Goal: Task Accomplishment & Management: Use online tool/utility

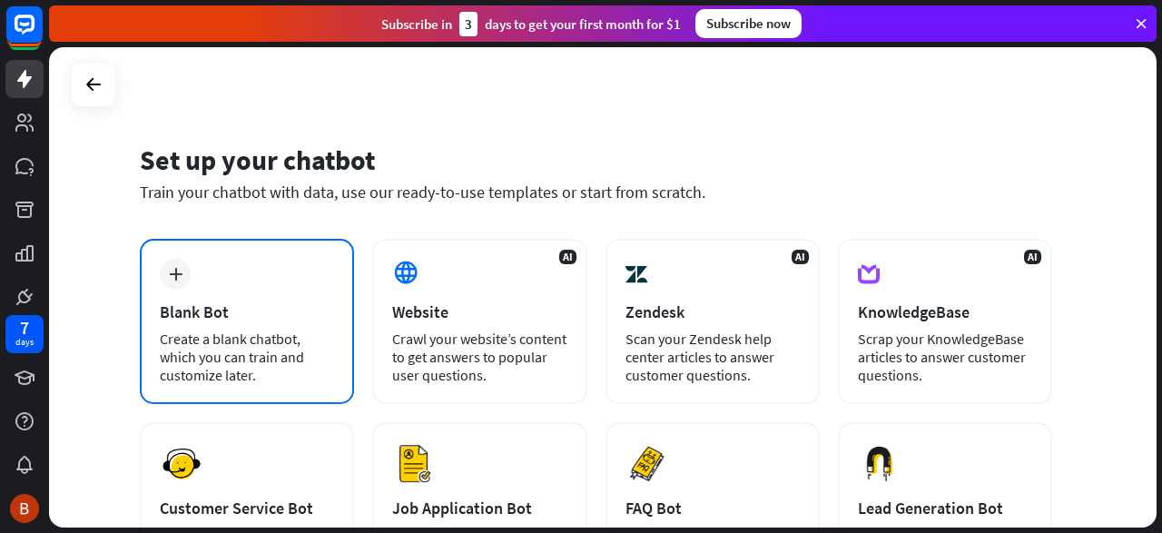
click at [221, 276] on div "plus Blank Bot Create a blank chatbot, which you can train and customize later." at bounding box center [247, 321] width 214 height 165
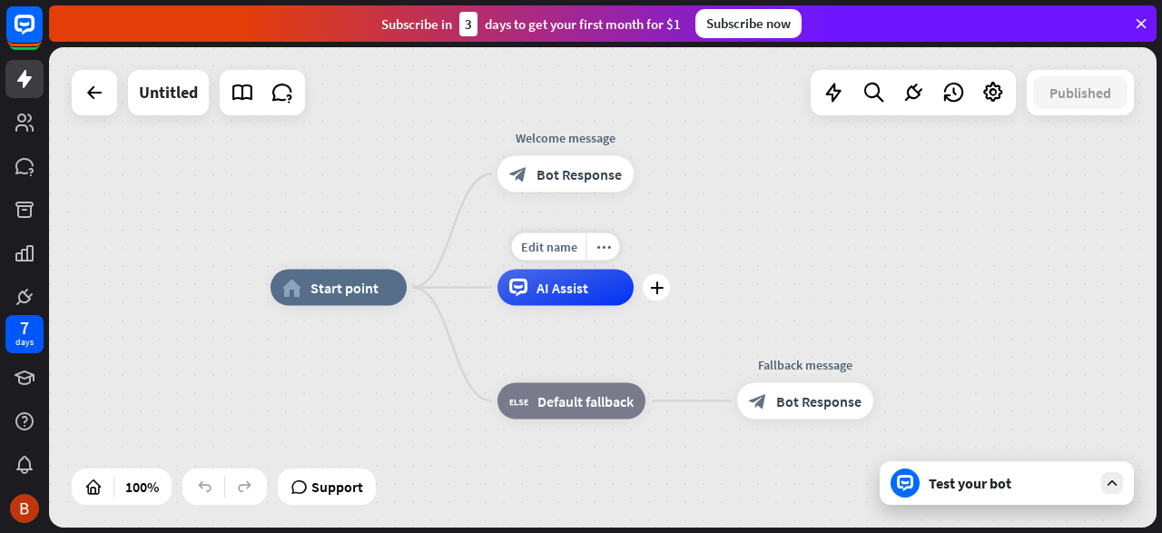
click at [535, 300] on div "AI Assist" at bounding box center [565, 288] width 136 height 36
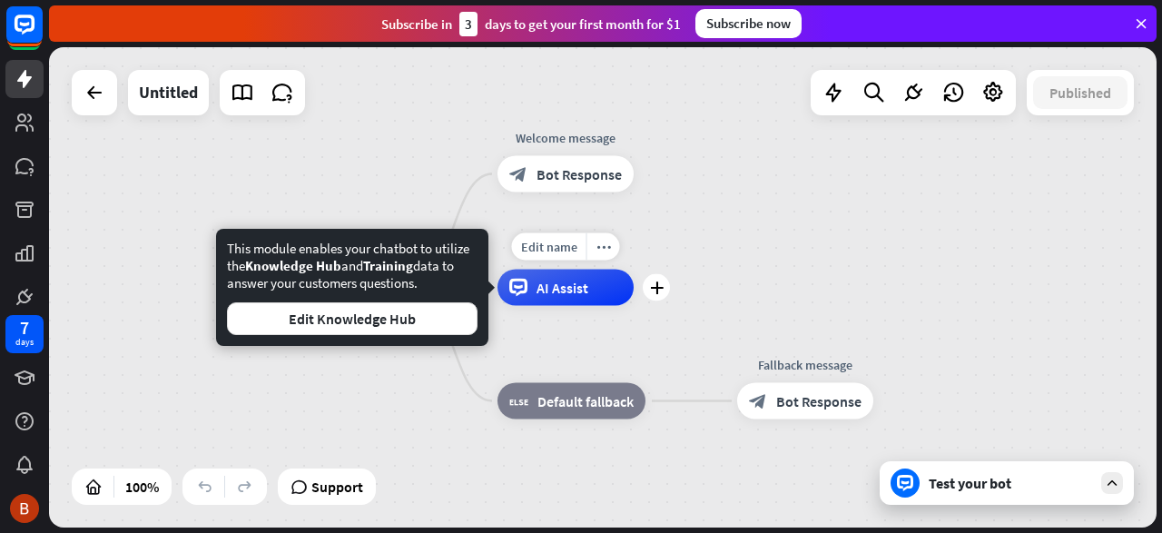
click at [572, 286] on span "AI Assist" at bounding box center [562, 288] width 52 height 18
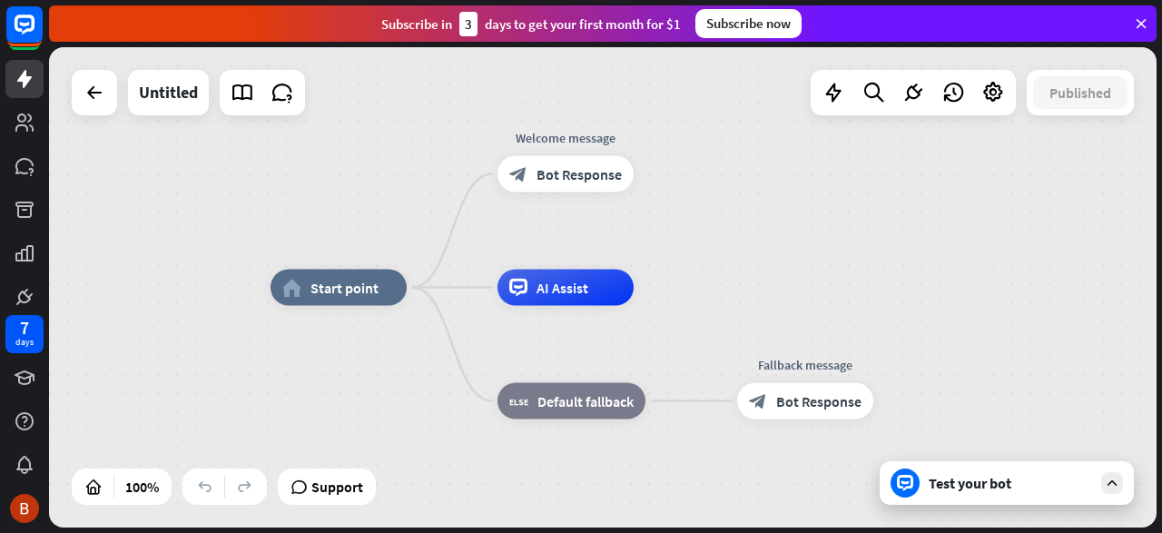
click at [945, 491] on div "Test your bot" at bounding box center [1009, 483] width 163 height 18
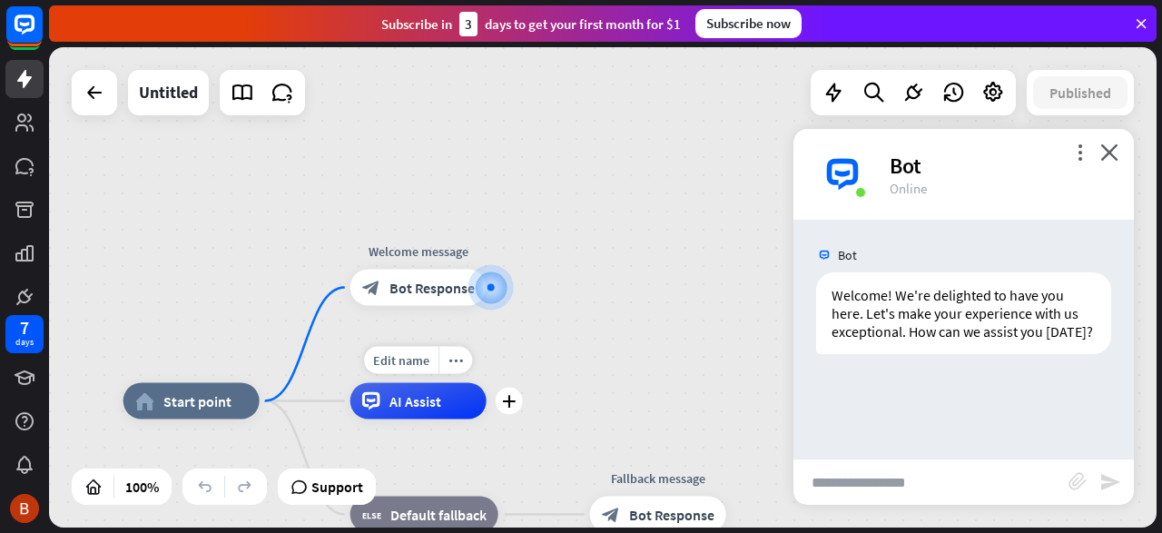
click at [417, 406] on span "AI Assist" at bounding box center [415, 401] width 52 height 18
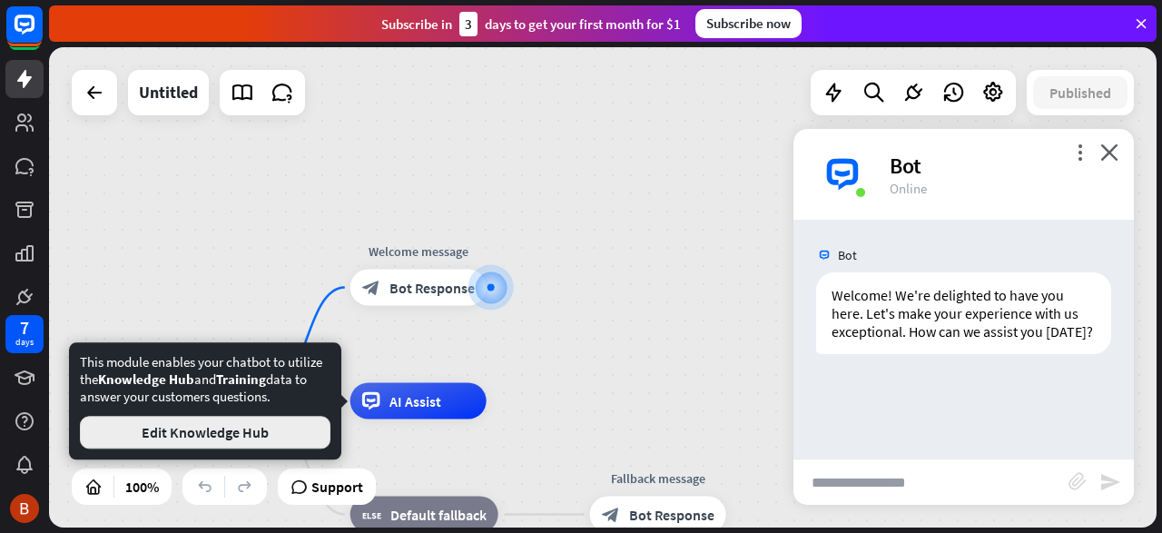
click at [278, 421] on button "Edit Knowledge Hub" at bounding box center [205, 432] width 250 height 33
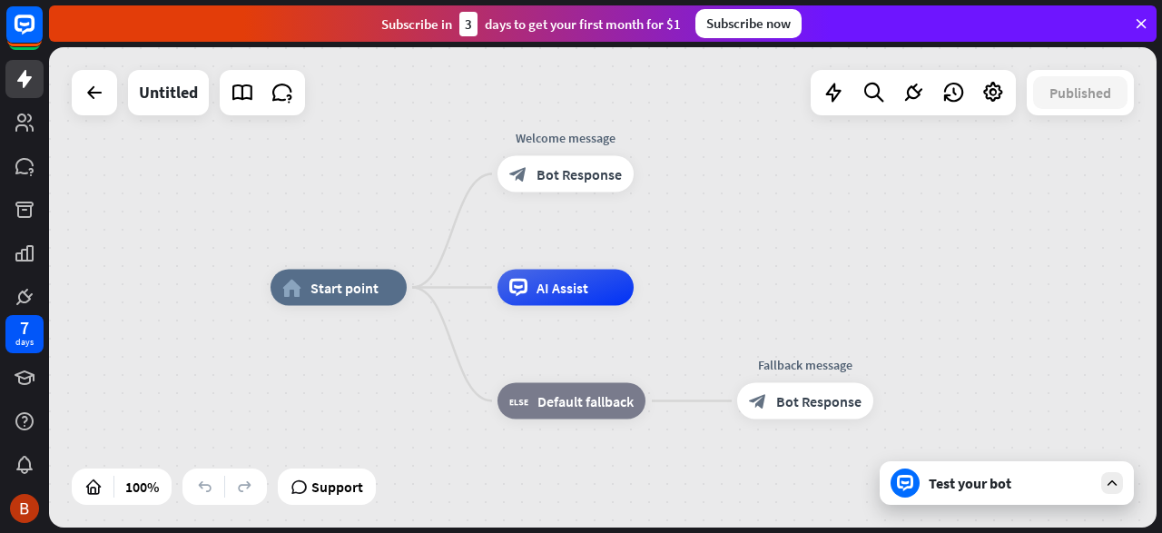
click at [965, 486] on div "Test your bot" at bounding box center [1009, 483] width 163 height 18
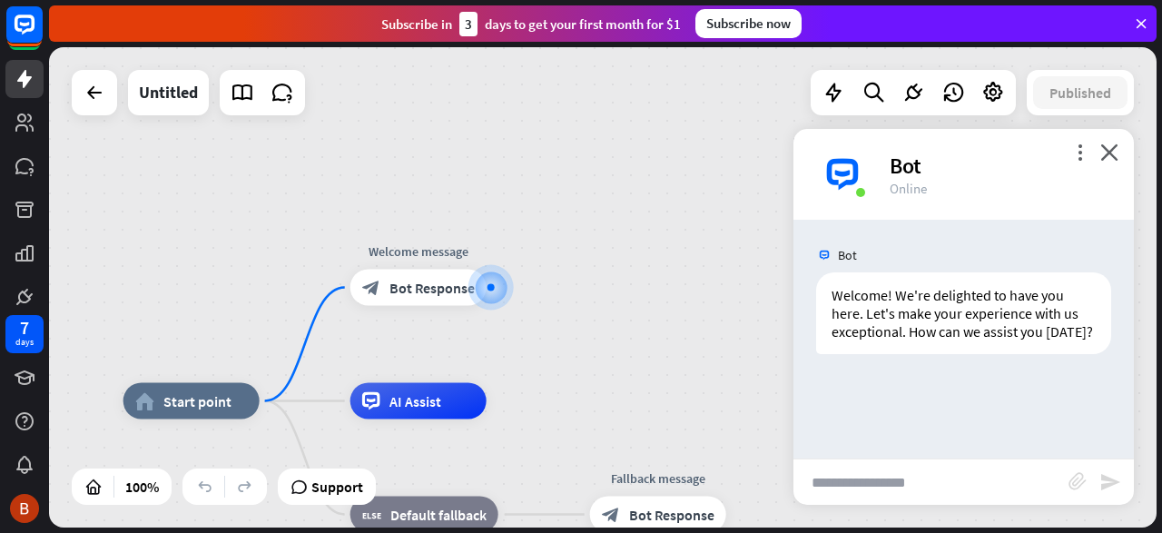
click at [931, 477] on input "text" at bounding box center [930, 481] width 275 height 45
paste input "**********"
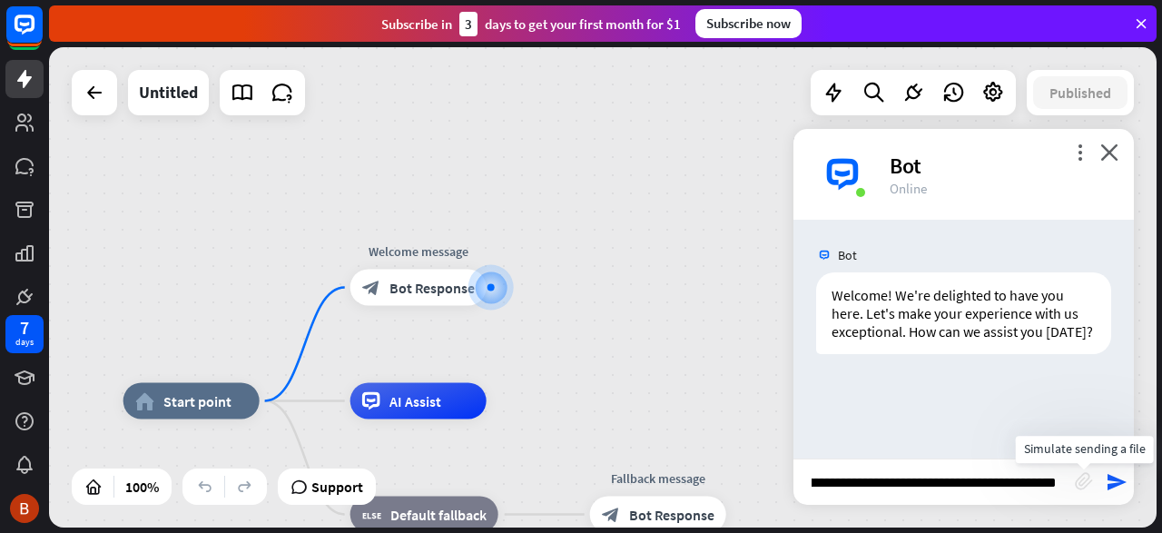
type input "**********"
click at [1077, 478] on icon "block_attachment" at bounding box center [1083, 481] width 18 height 18
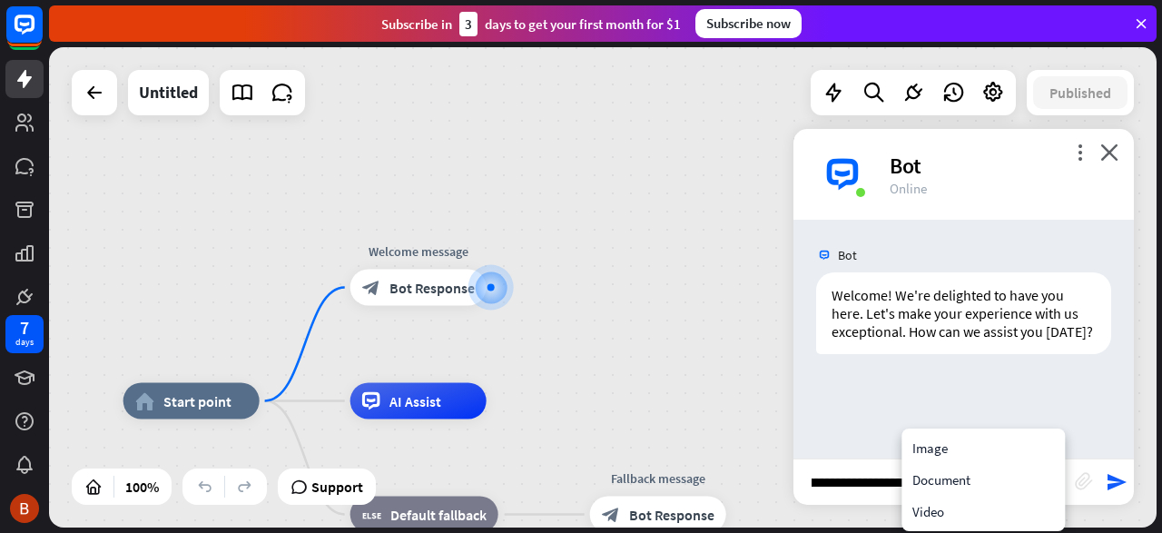
click at [1077, 478] on icon "block_attachment" at bounding box center [1083, 481] width 18 height 18
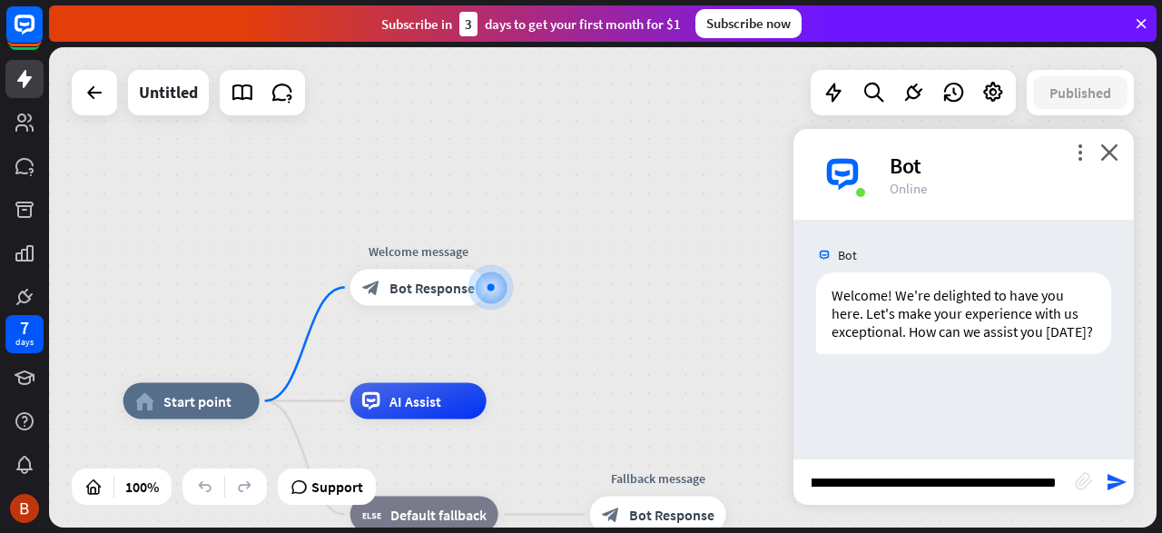
click at [1077, 478] on icon "block_attachment" at bounding box center [1083, 481] width 18 height 18
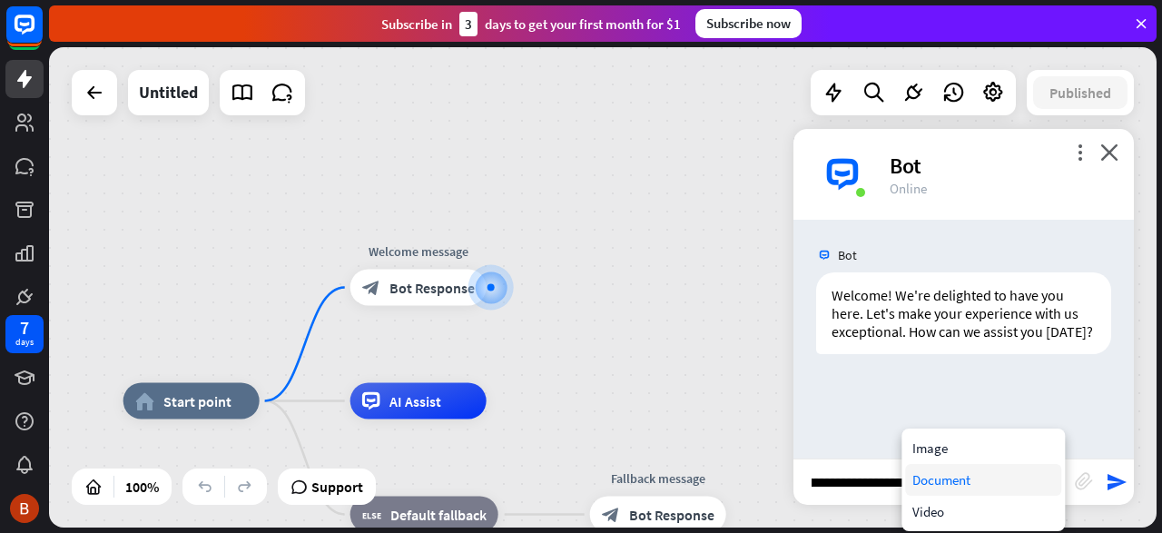
click at [999, 476] on div "Document" at bounding box center [983, 480] width 156 height 32
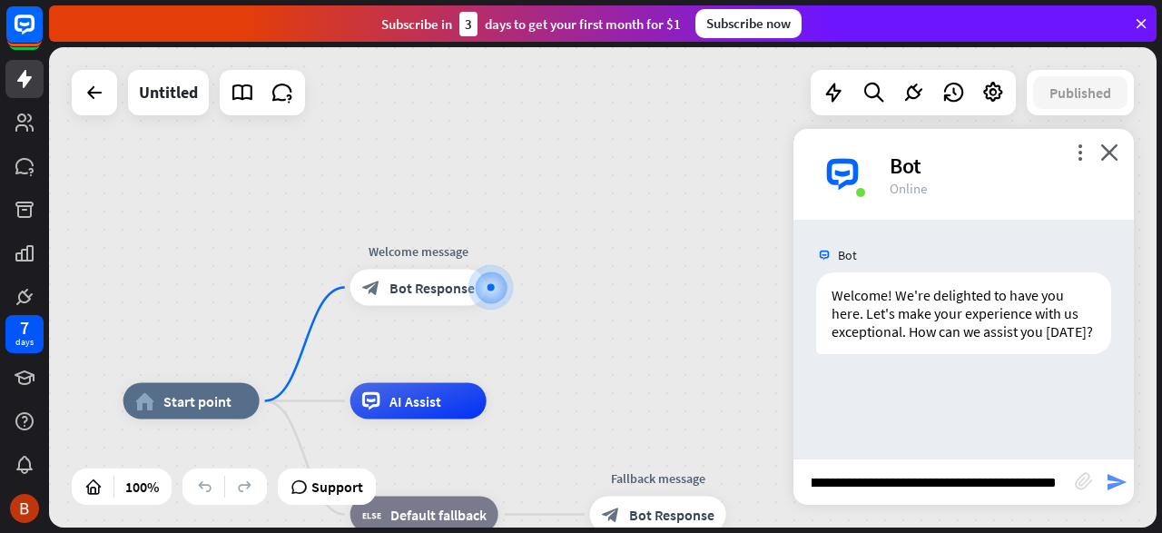
click at [1105, 489] on icon "send" at bounding box center [1116, 482] width 22 height 22
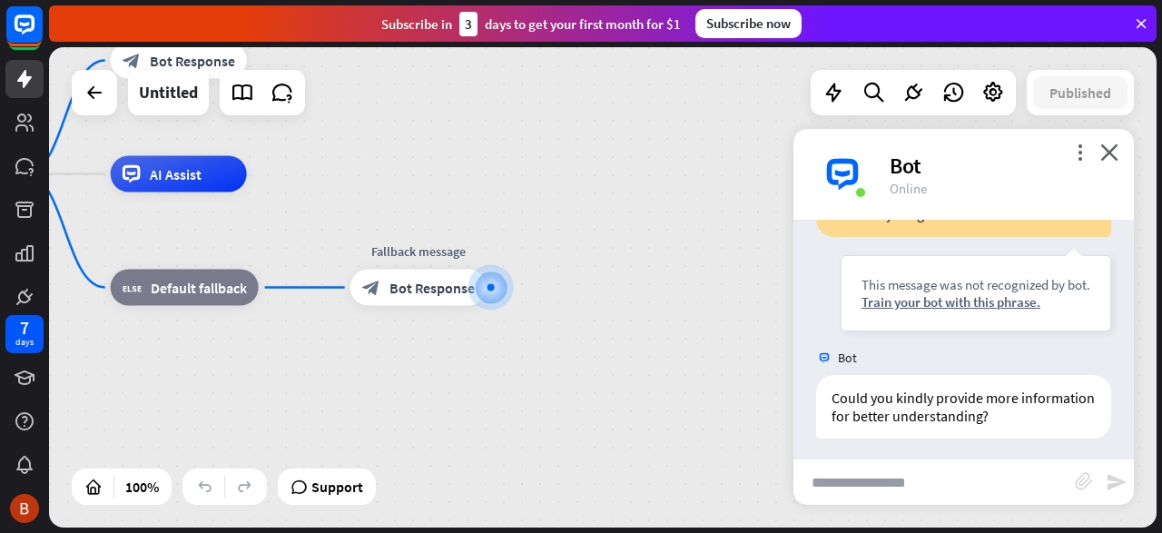
scroll to position [357, 0]
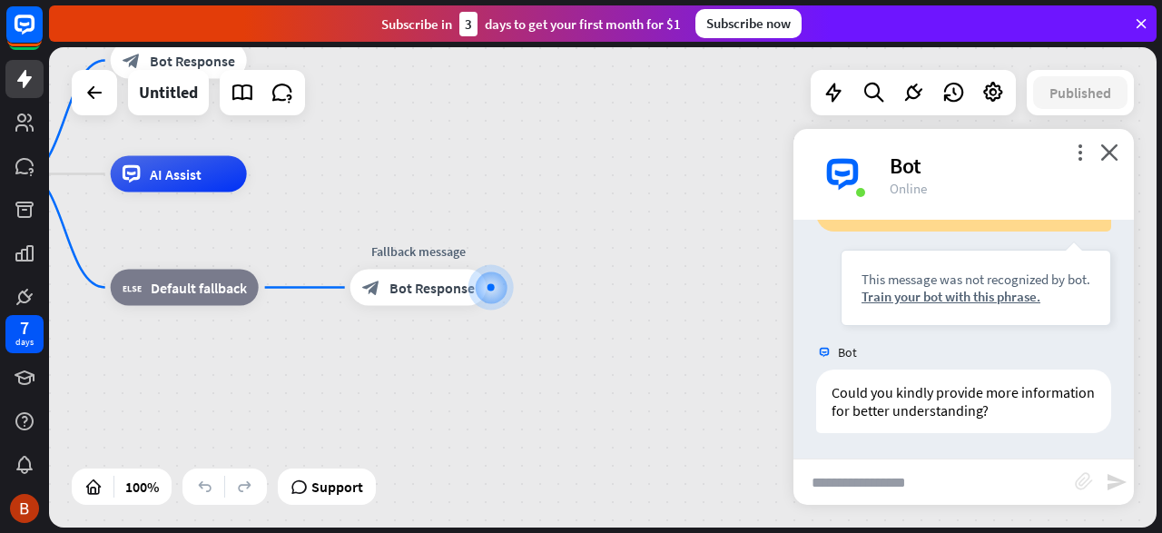
click at [1080, 482] on icon "block_attachment" at bounding box center [1083, 481] width 18 height 18
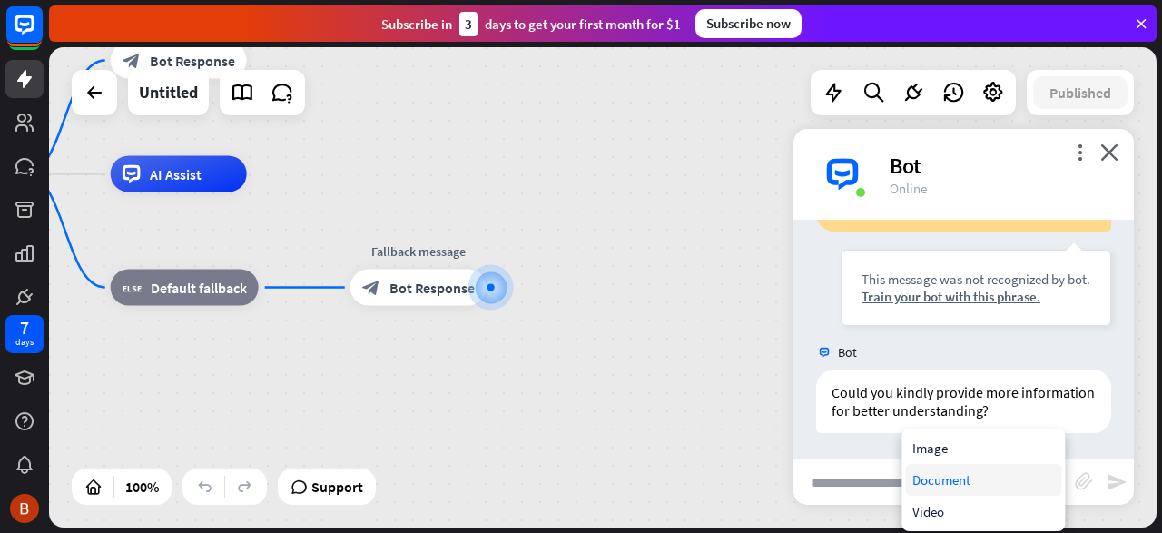
click at [1004, 474] on div "Document" at bounding box center [983, 480] width 156 height 32
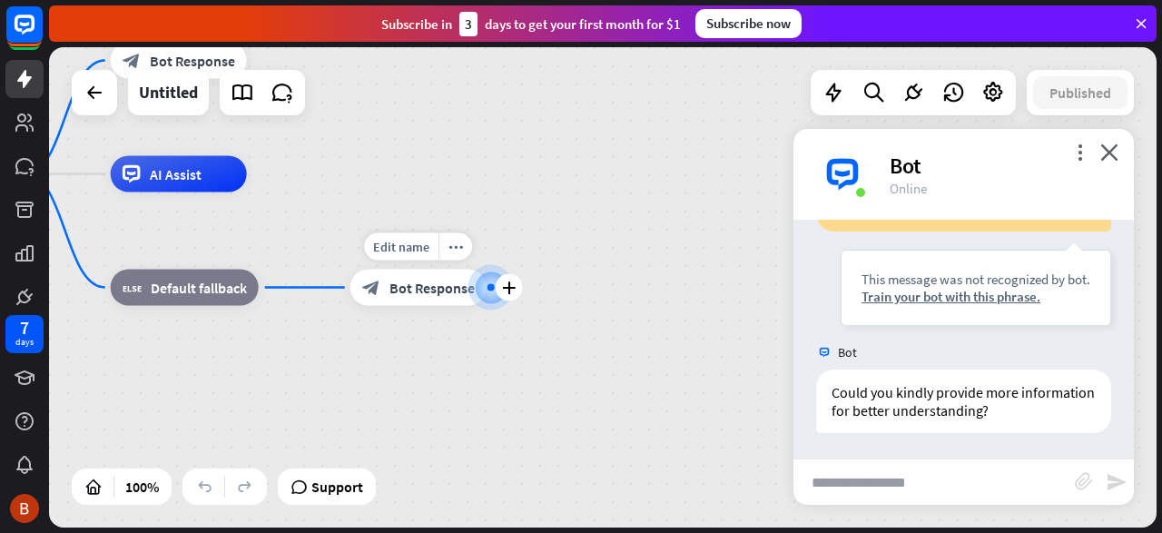
click at [491, 288] on div at bounding box center [491, 288] width 0 height 0
click at [412, 292] on span "Bot Response" at bounding box center [431, 288] width 85 height 18
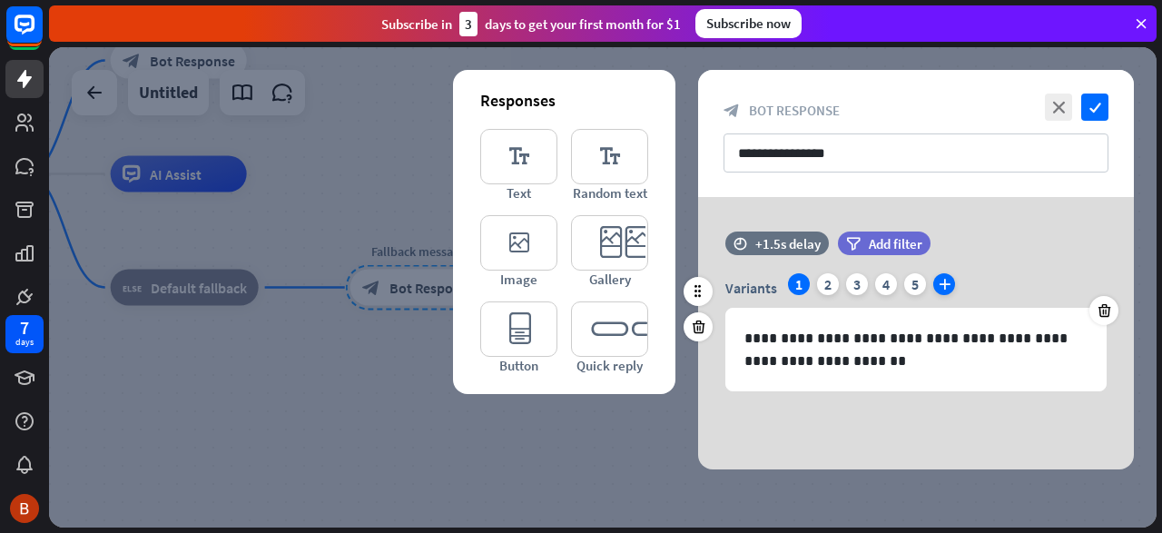
click at [950, 280] on icon "plus" at bounding box center [944, 284] width 22 height 22
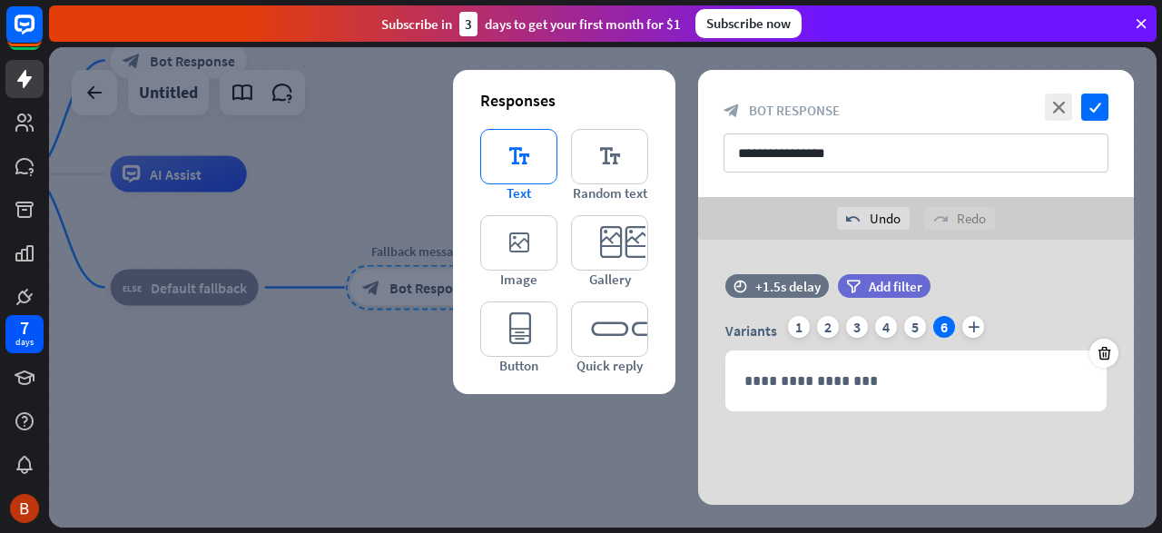
click at [521, 175] on icon "editor_text" at bounding box center [518, 156] width 77 height 55
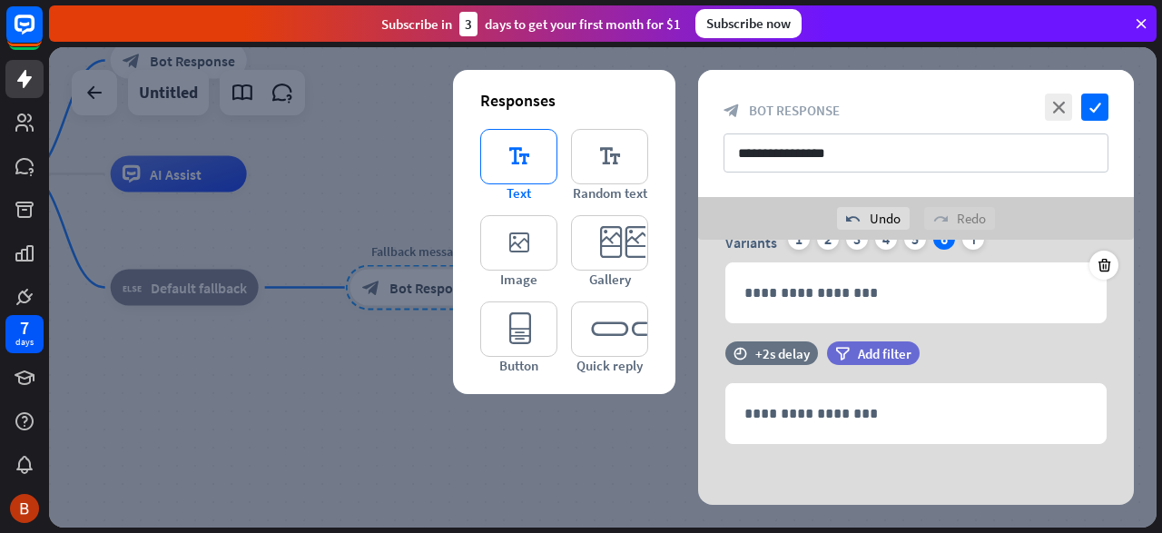
scroll to position [89, 0]
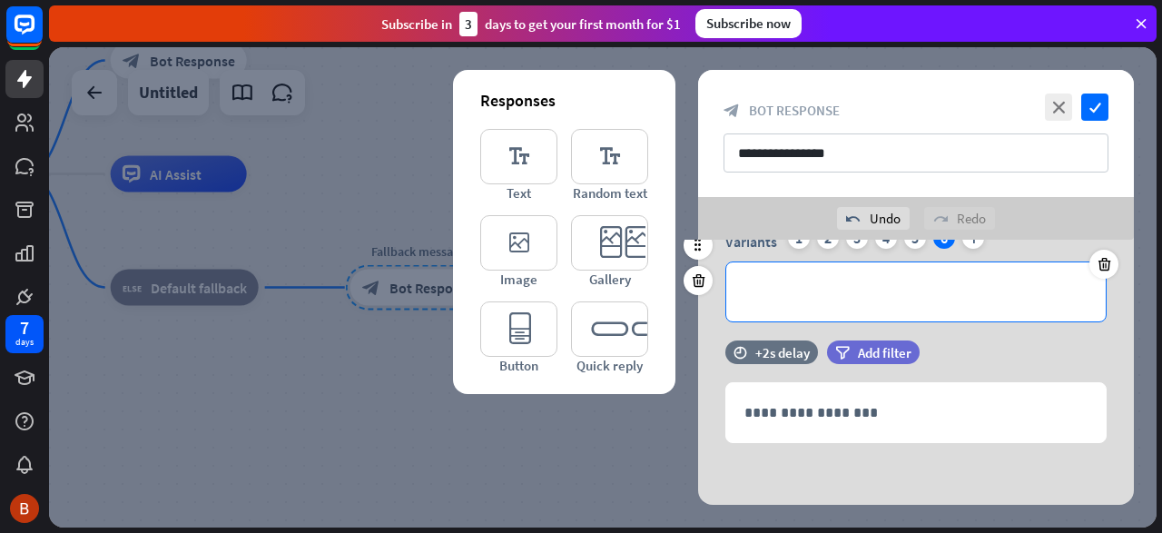
click at [810, 292] on p "**********" at bounding box center [916, 291] width 344 height 23
